Goal: Task Accomplishment & Management: Understand process/instructions

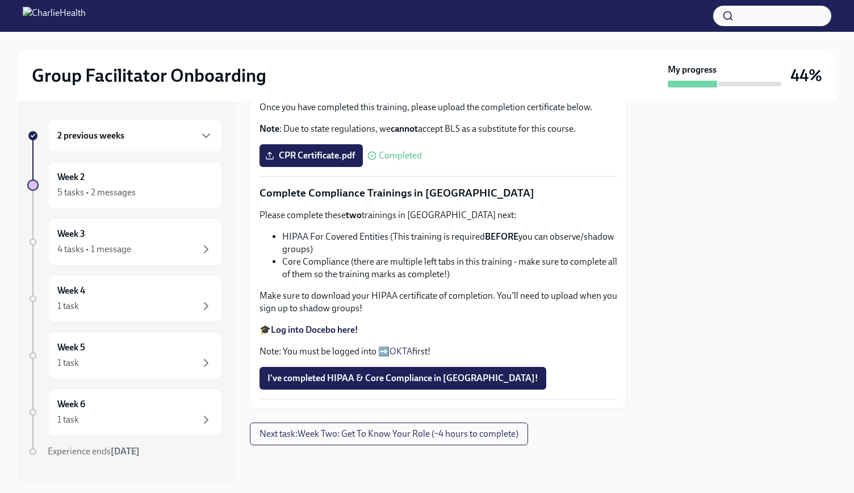
scroll to position [610, 0]
click at [474, 377] on span "I've completed HIPAA & Core Compliance in [GEOGRAPHIC_DATA]!" at bounding box center [403, 378] width 271 height 11
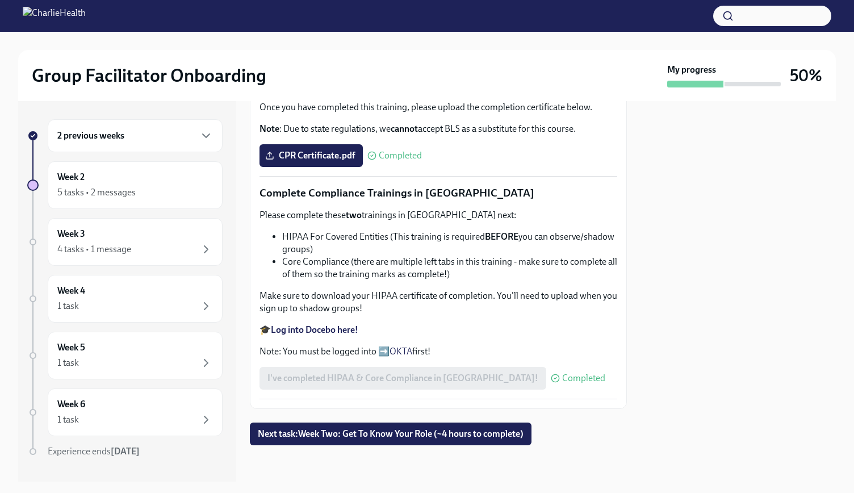
scroll to position [0, 0]
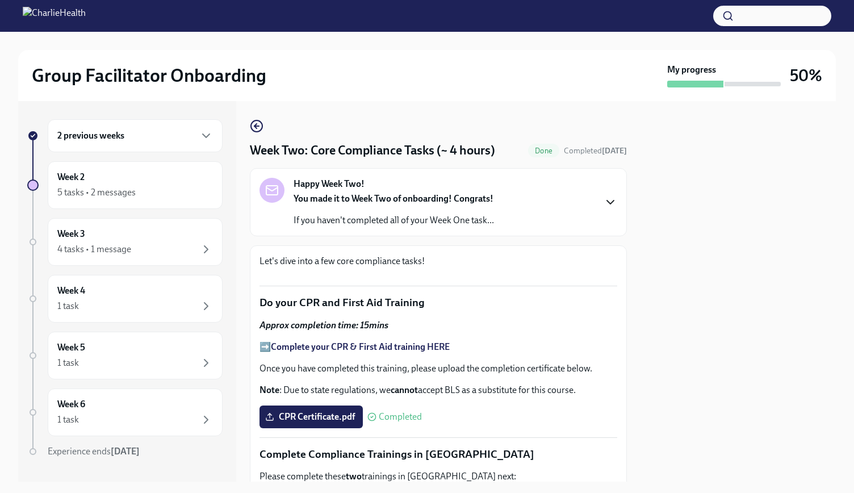
click at [604, 207] on icon "button" at bounding box center [611, 202] width 14 height 14
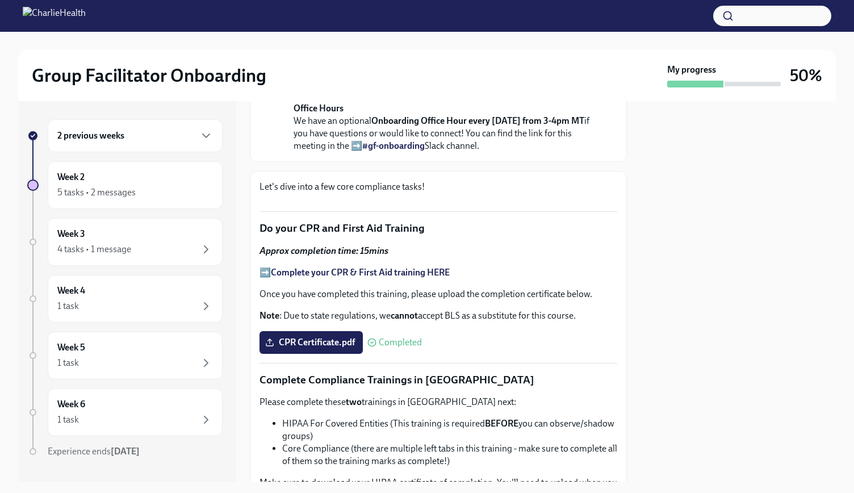
scroll to position [975, 0]
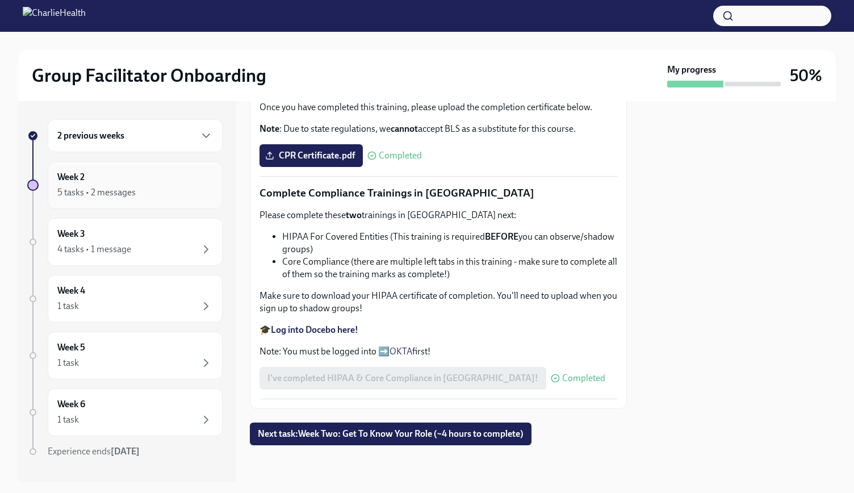
click at [163, 191] on div "5 tasks • 2 messages" at bounding box center [135, 193] width 156 height 14
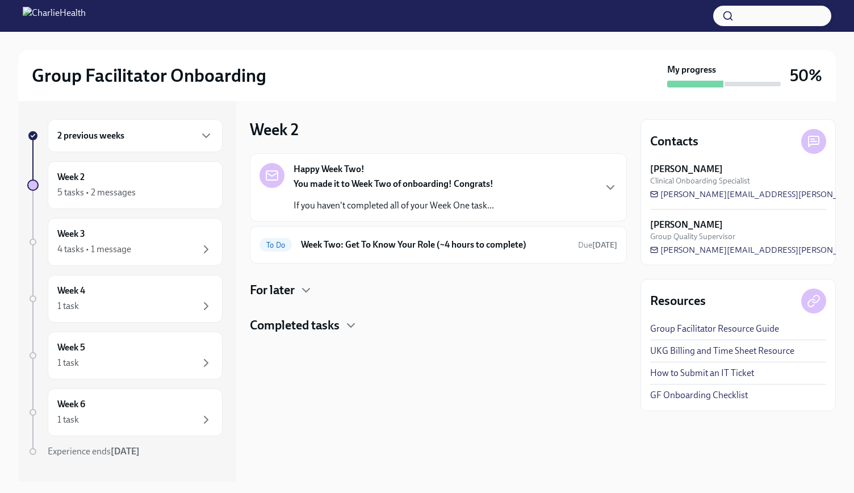
click at [279, 280] on div "Happy Week Two! You made it to Week Two of onboarding! Congrats! If you haven't…" at bounding box center [438, 243] width 377 height 181
click at [282, 286] on h4 "For later" at bounding box center [272, 290] width 45 height 17
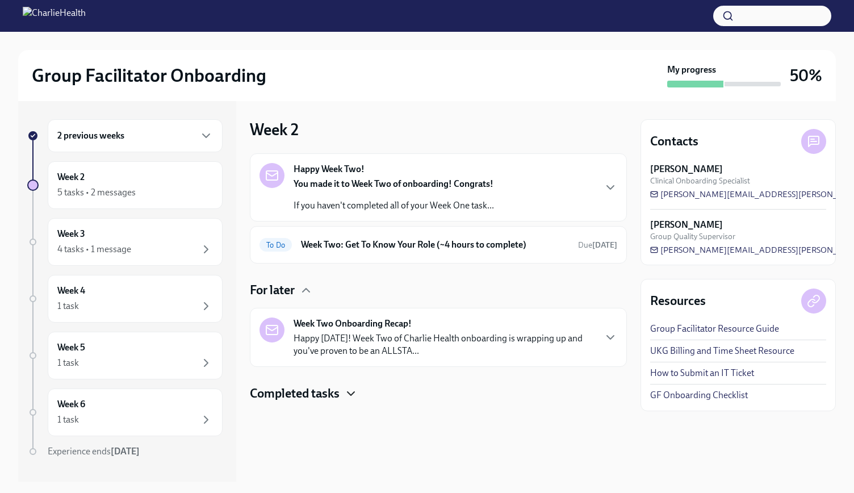
click at [352, 390] on icon "button" at bounding box center [351, 394] width 14 height 14
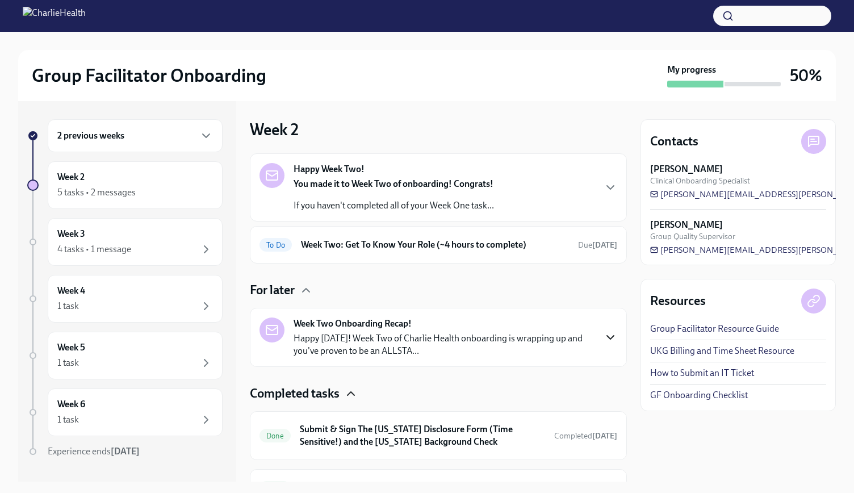
click at [606, 331] on icon "button" at bounding box center [611, 338] width 14 height 14
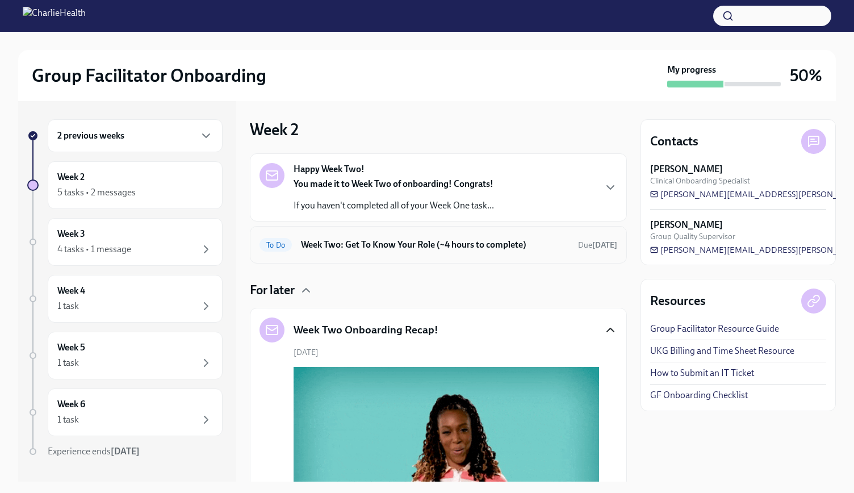
click at [441, 251] on div "To Do Week Two: Get To Know Your Role (~4 hours to complete) Due [DATE]" at bounding box center [439, 245] width 358 height 18
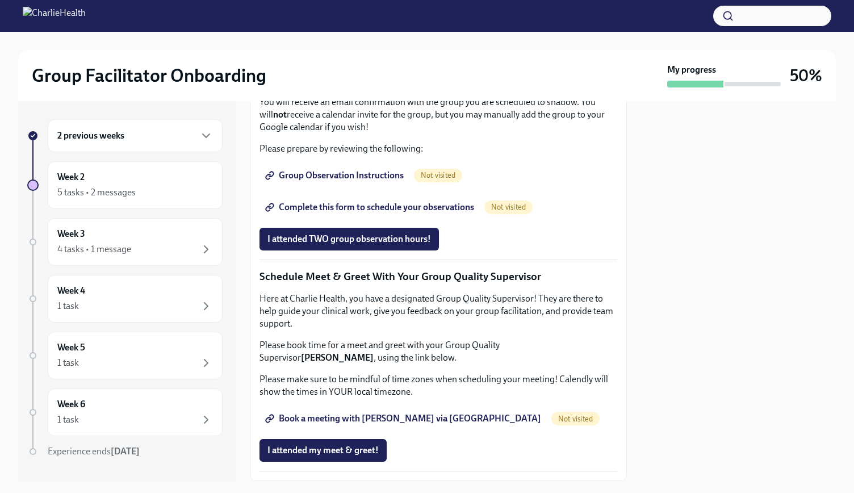
scroll to position [596, 0]
